Goal: Information Seeking & Learning: Learn about a topic

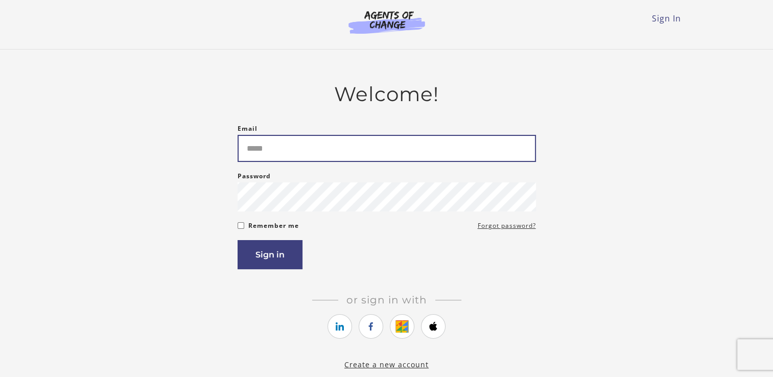
click at [288, 160] on input "Email" at bounding box center [387, 148] width 298 height 27
type input "**********"
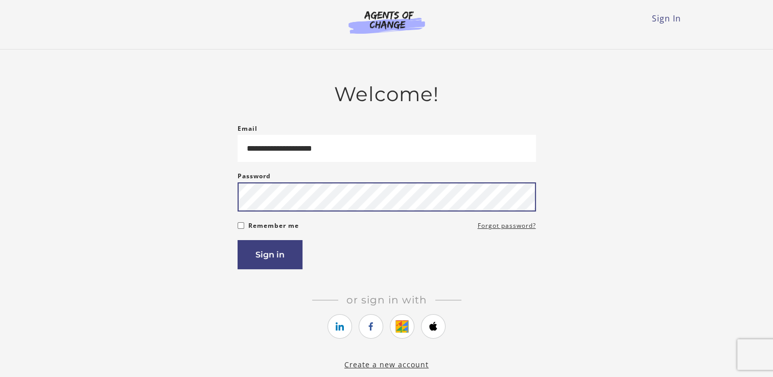
click at [238, 240] on button "Sign in" at bounding box center [270, 254] width 65 height 29
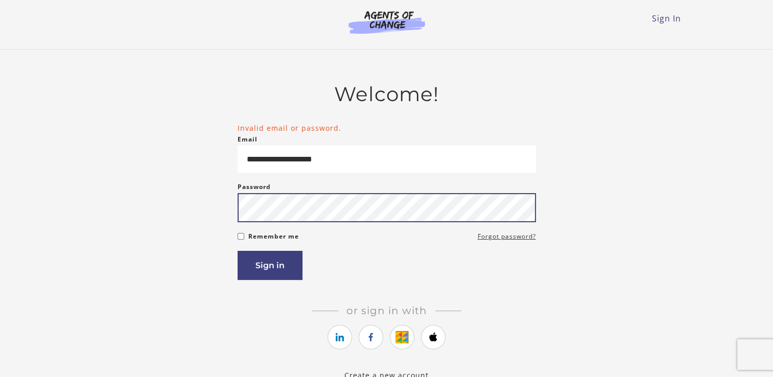
click at [238, 251] on button "Sign in" at bounding box center [270, 265] width 65 height 29
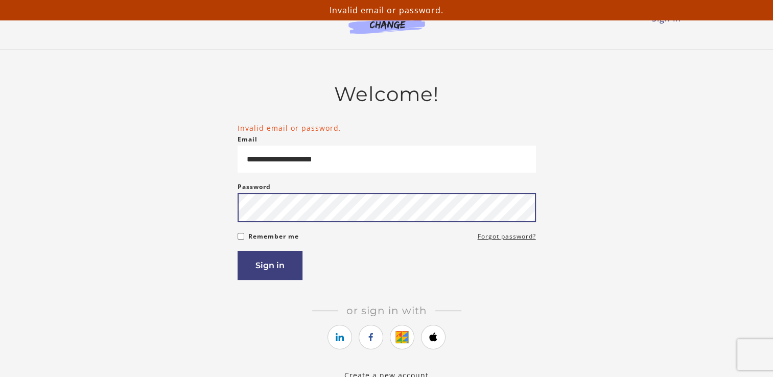
click at [238, 251] on button "Sign in" at bounding box center [270, 265] width 65 height 29
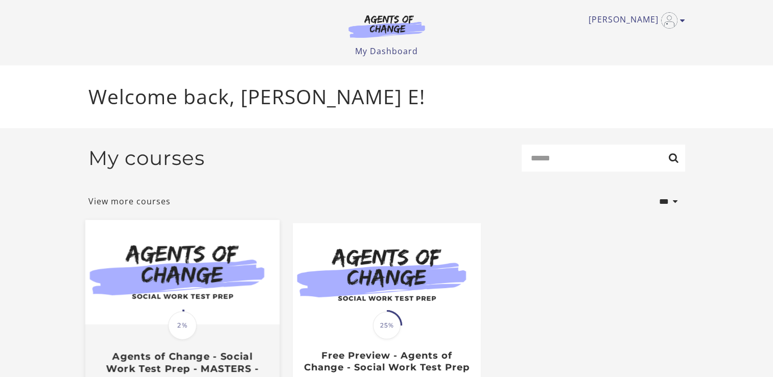
click at [178, 259] on img at bounding box center [182, 272] width 194 height 105
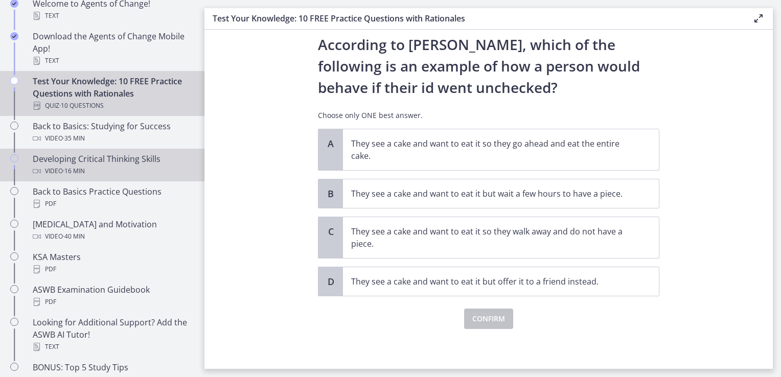
scroll to position [254, 0]
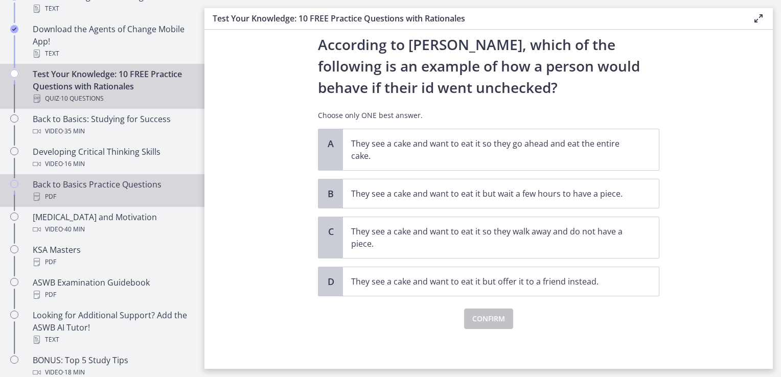
click at [123, 193] on div "PDF" at bounding box center [112, 197] width 159 height 12
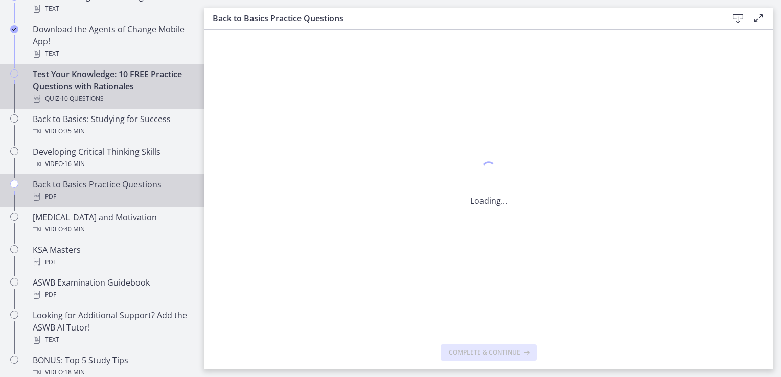
scroll to position [0, 0]
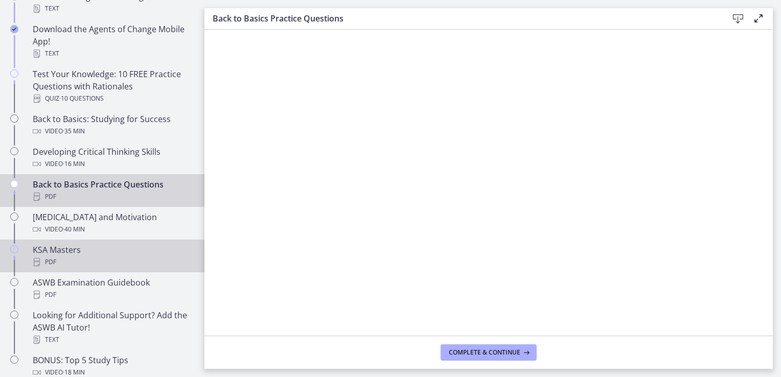
click at [72, 261] on div "PDF" at bounding box center [112, 262] width 159 height 12
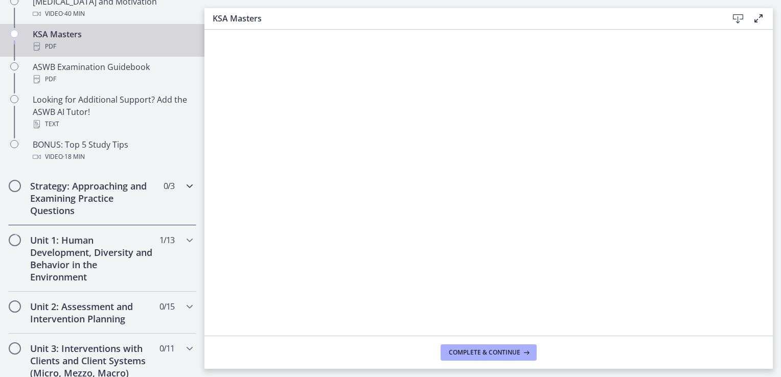
scroll to position [484, 0]
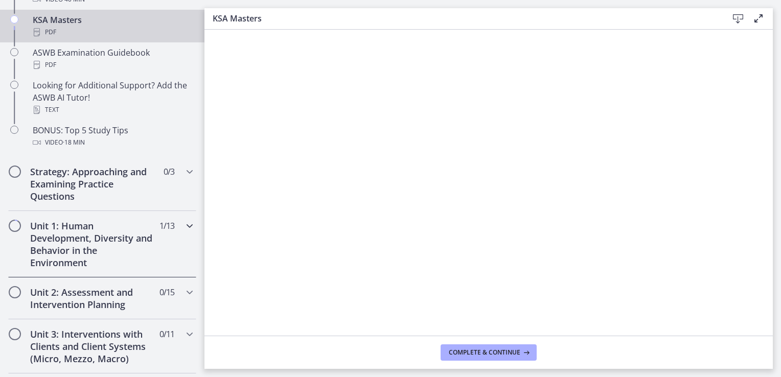
click at [113, 259] on h2 "Unit 1: Human Development, Diversity and Behavior in the Environment" at bounding box center [92, 244] width 125 height 49
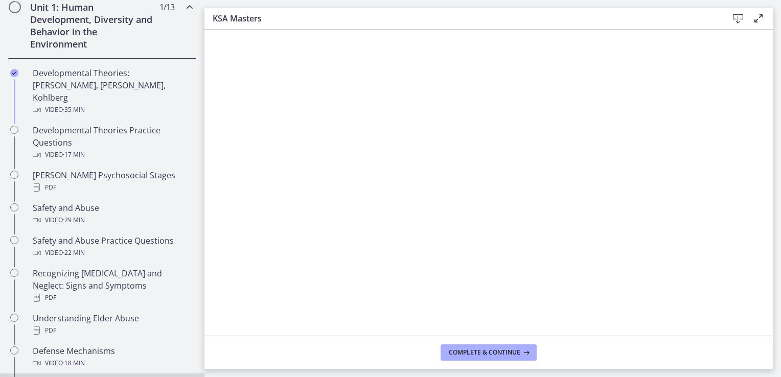
scroll to position [262, 0]
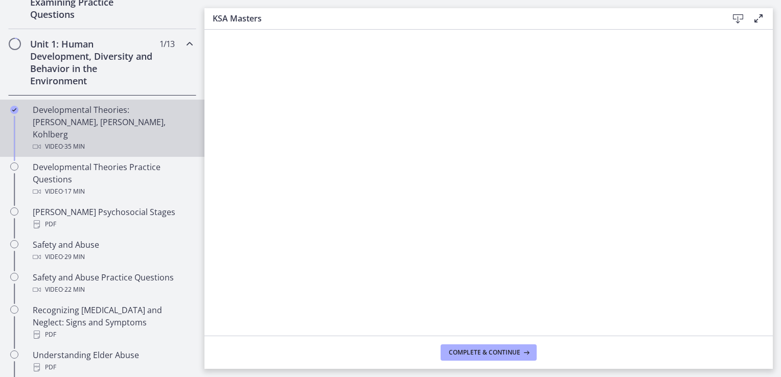
click at [101, 118] on div "Developmental Theories: [PERSON_NAME], [PERSON_NAME], Kohlberg Video · 35 min" at bounding box center [112, 128] width 159 height 49
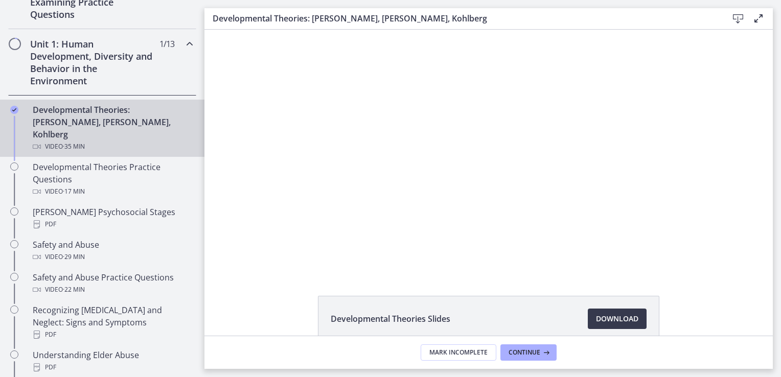
click at [248, 302] on div "Developmental Theories Slides Download Opens in a new window" at bounding box center [488, 343] width 568 height 95
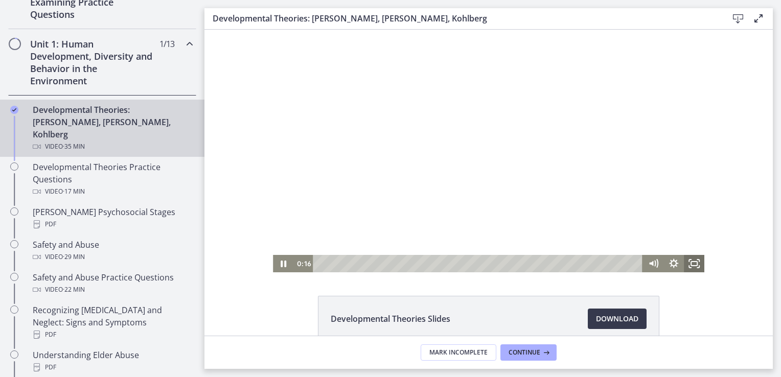
click at [693, 265] on rect "Fullscreen" at bounding box center [694, 264] width 6 height 4
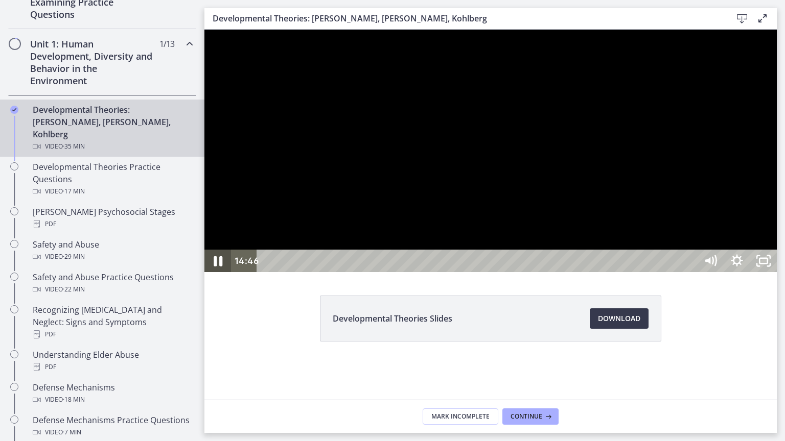
click at [216, 275] on icon "Pause" at bounding box center [218, 261] width 32 height 27
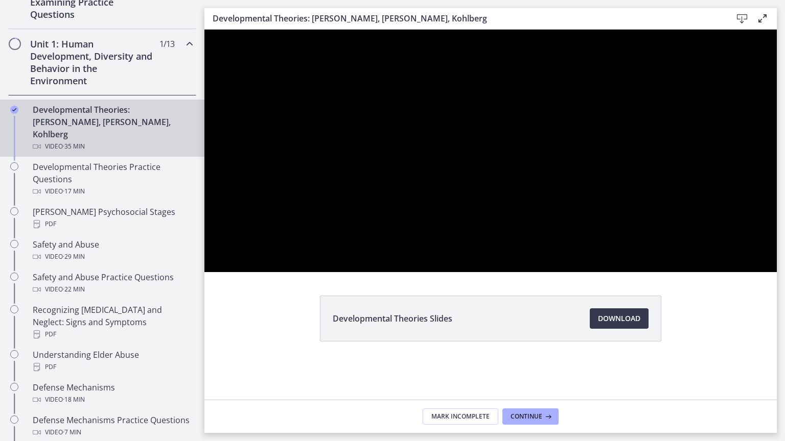
click at [204, 250] on button "Play Video" at bounding box center [217, 261] width 27 height 22
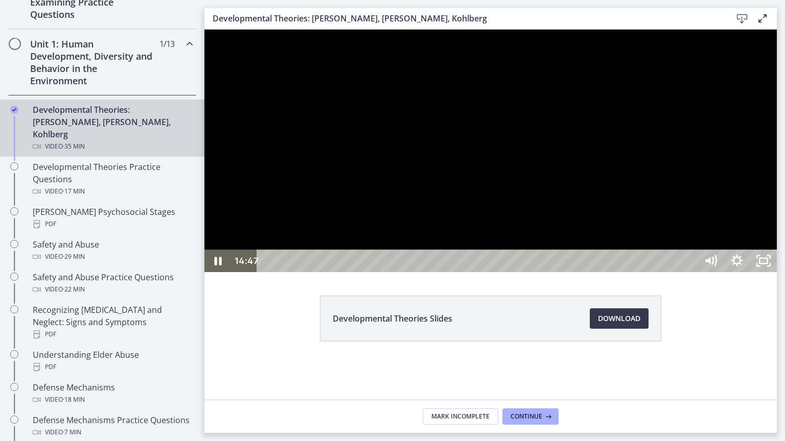
click at [204, 250] on button "Pause" at bounding box center [217, 261] width 27 height 22
click at [777, 272] on icon "Unfullscreen" at bounding box center [763, 261] width 27 height 22
